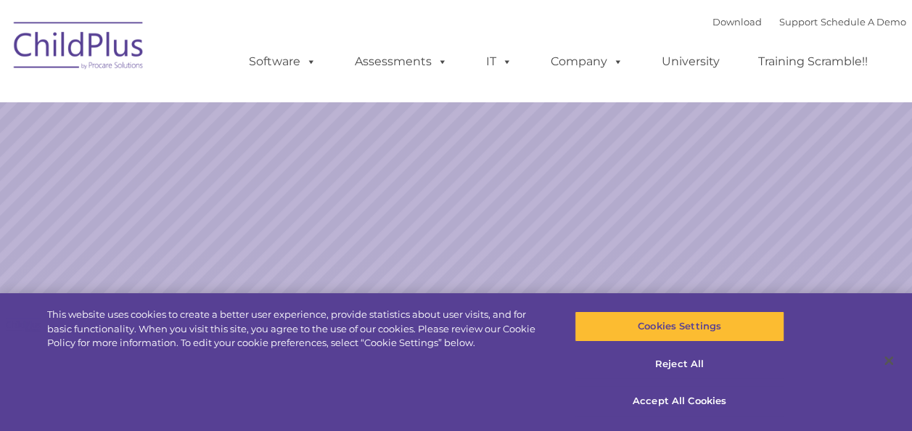
select select "MEDIUM"
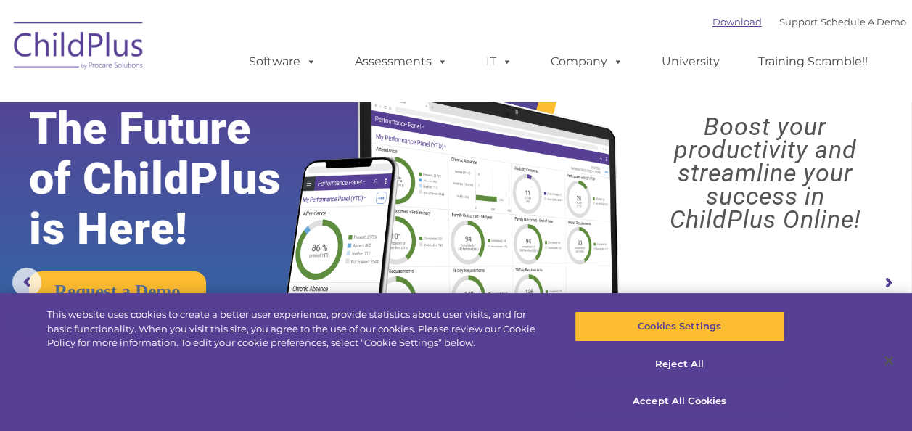
click at [712, 21] on link "Download" at bounding box center [736, 22] width 49 height 12
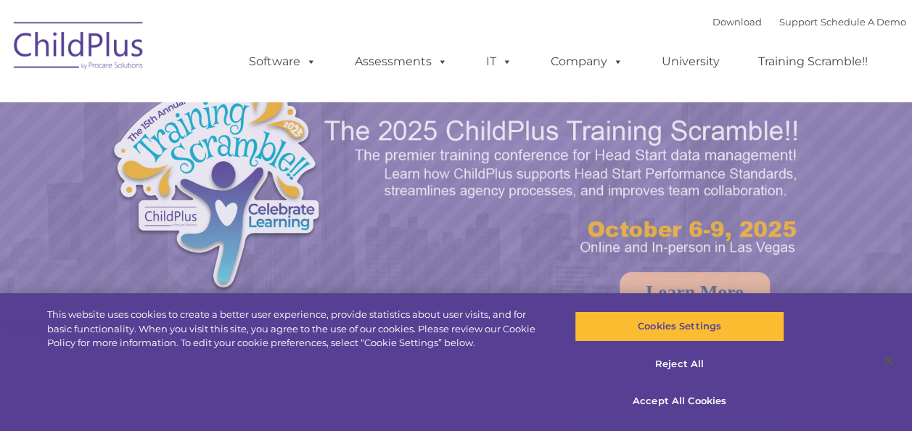
select select "MEDIUM"
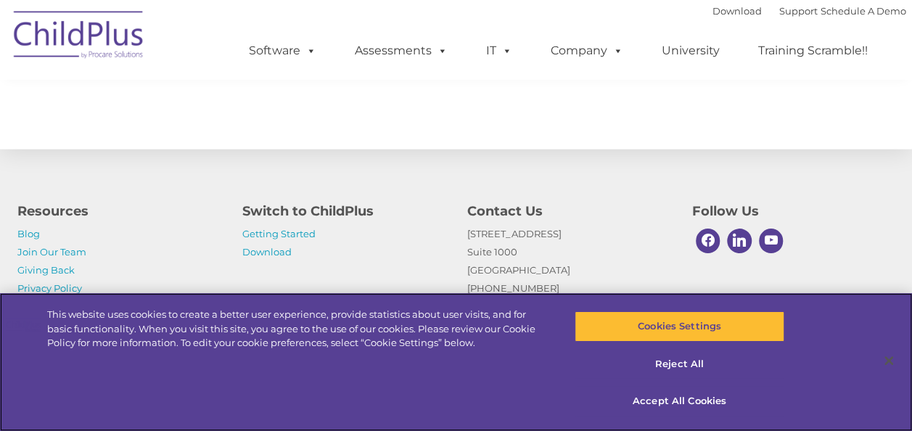
scroll to position [1739, 0]
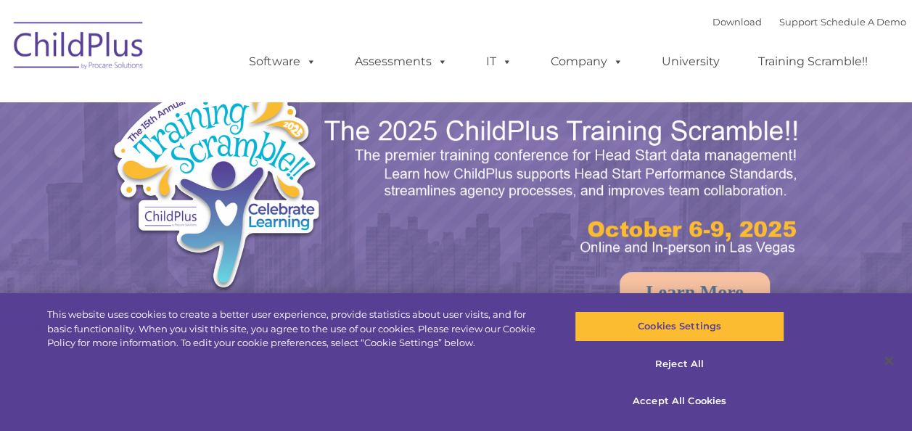
select select "MEDIUM"
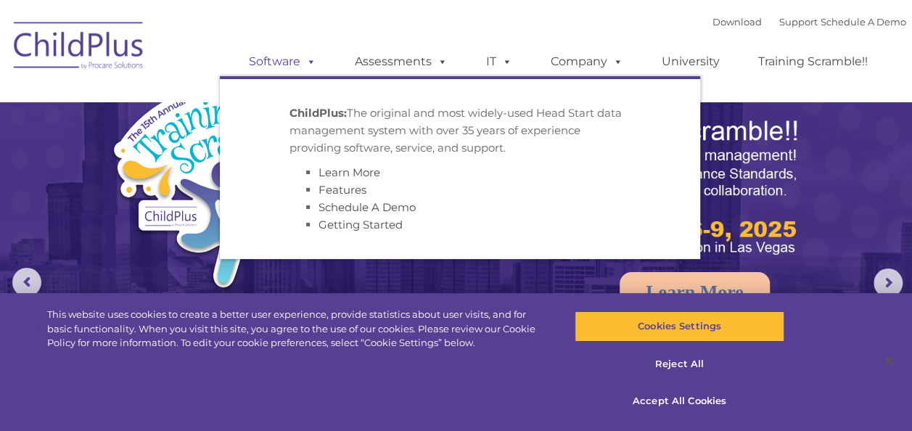
click at [300, 64] on span at bounding box center [308, 61] width 16 height 14
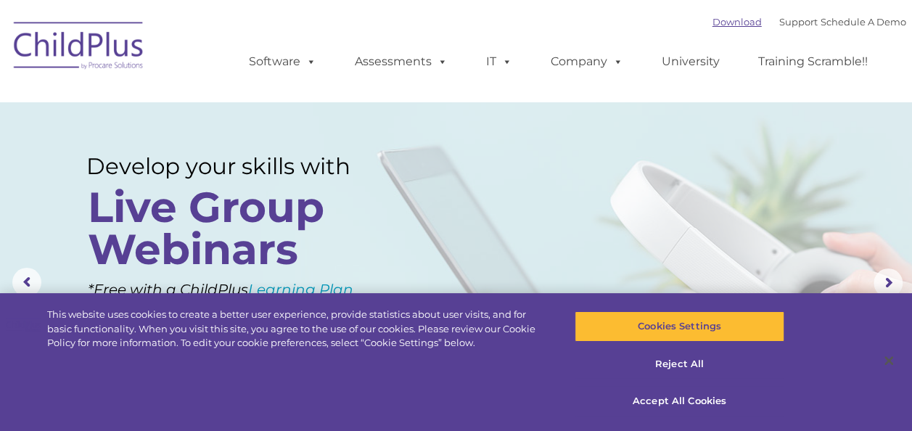
click at [725, 22] on link "Download" at bounding box center [736, 22] width 49 height 12
